Goal: Find specific page/section: Find specific page/section

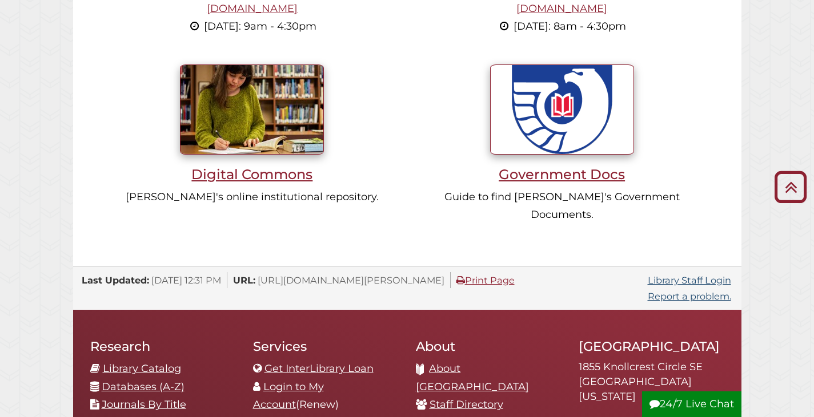
scroll to position [1085, 0]
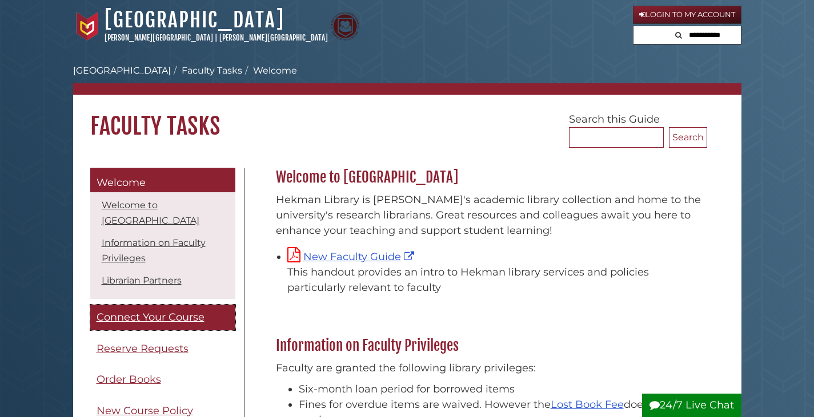
click at [134, 323] on span "Connect Your Course" at bounding box center [151, 317] width 108 height 13
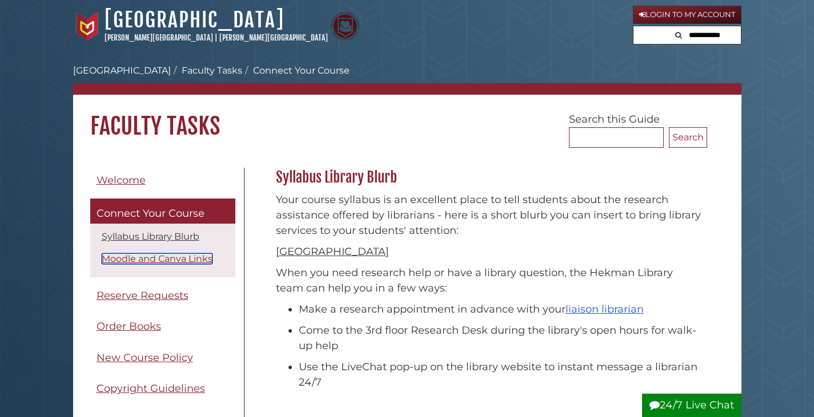
click at [199, 260] on link "Moodle and Canva Links" at bounding box center [157, 259] width 111 height 11
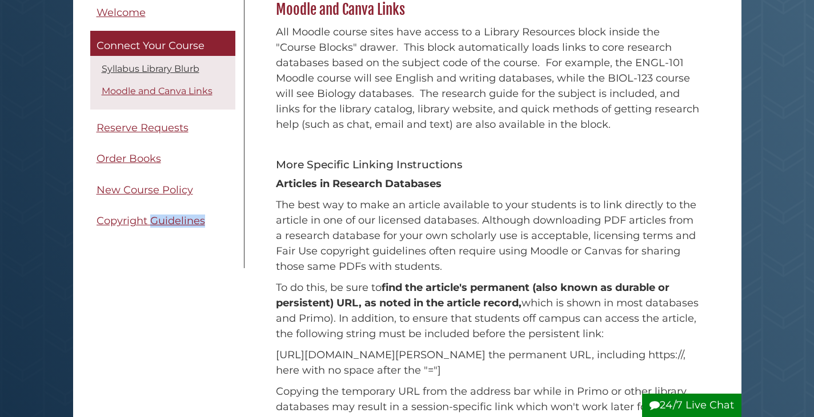
click at [199, 260] on div "Menu Welcome Connect Your Course [GEOGRAPHIC_DATA] Blurb Moodle and Canva Links…" at bounding box center [163, 134] width 163 height 268
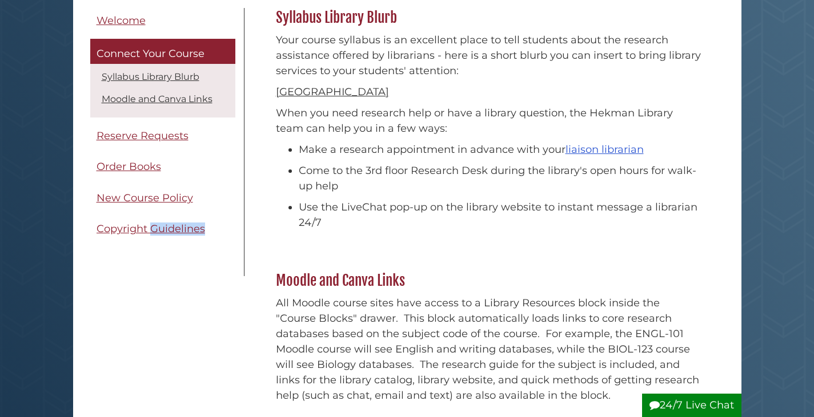
scroll to position [171, 0]
